Goal: Task Accomplishment & Management: Use online tool/utility

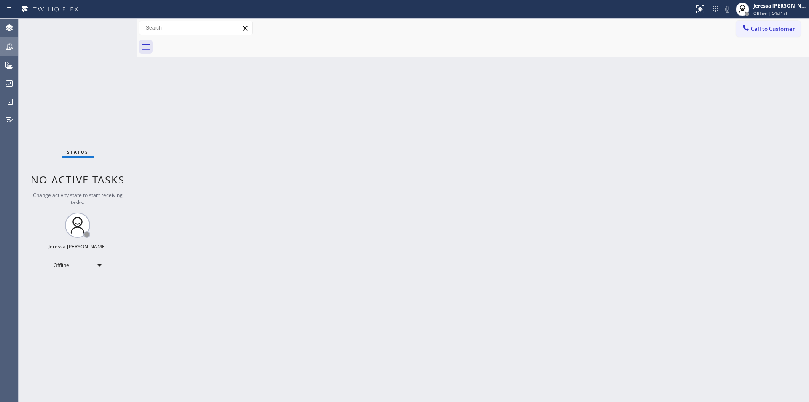
click at [12, 48] on icon at bounding box center [9, 46] width 7 height 7
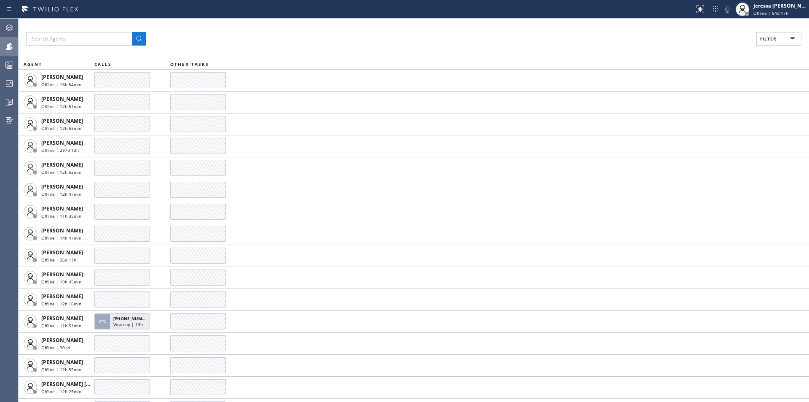
click at [774, 41] on span "Filter" at bounding box center [768, 39] width 16 height 6
click at [716, 103] on div "Available" at bounding box center [742, 99] width 134 height 13
click at [687, 100] on input "Available" at bounding box center [686, 99] width 10 height 10
checkbox input "true"
click at [751, 46] on span "Apply" at bounding box center [757, 48] width 17 height 6
